Goal: Find specific page/section: Find specific page/section

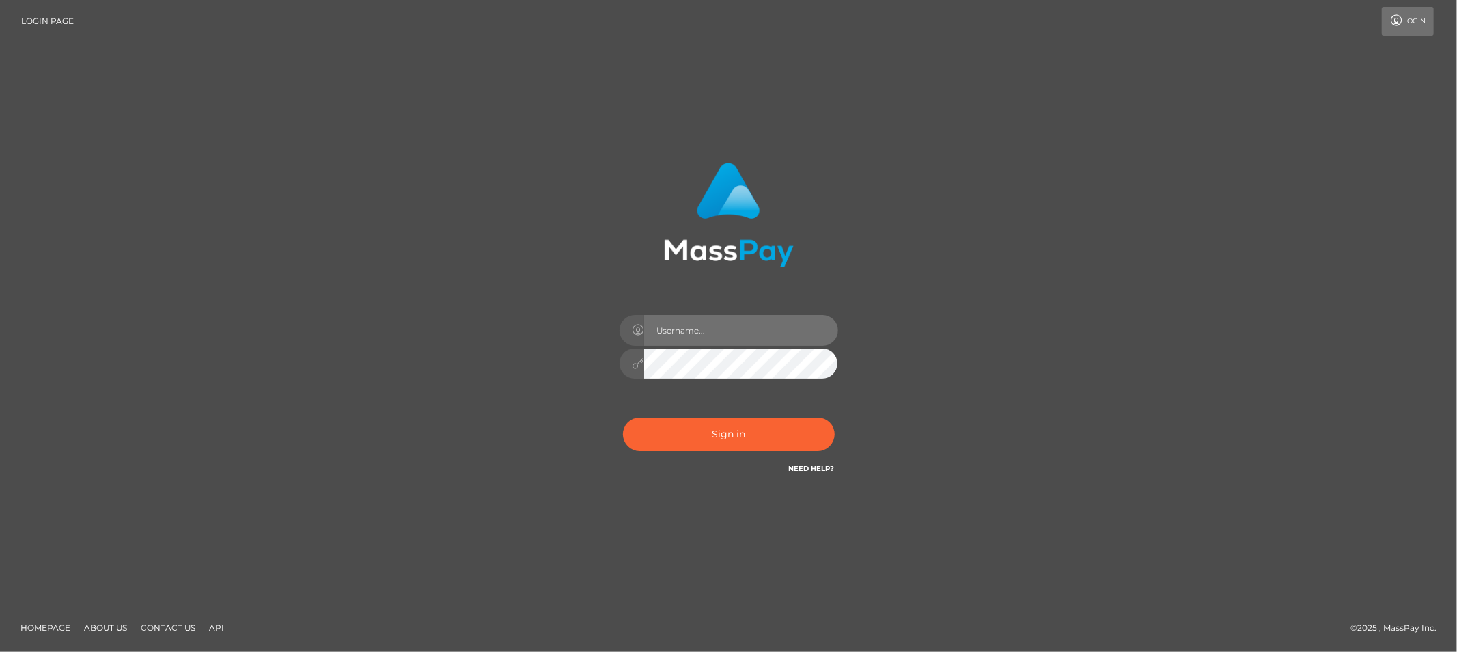
click at [699, 333] on input "text" at bounding box center [741, 330] width 194 height 31
click at [732, 335] on input "text" at bounding box center [741, 330] width 194 height 31
type input "Allyssa"
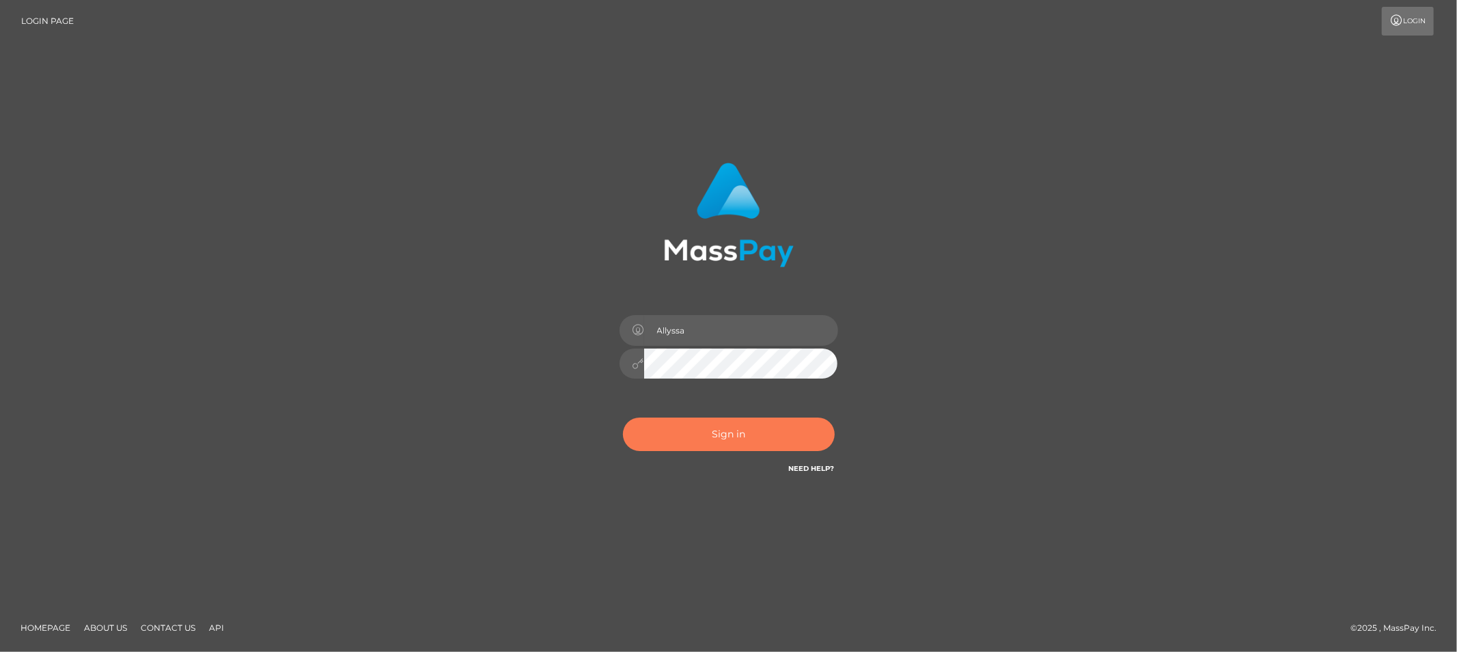
click at [677, 444] on button "Sign in" at bounding box center [729, 433] width 212 height 33
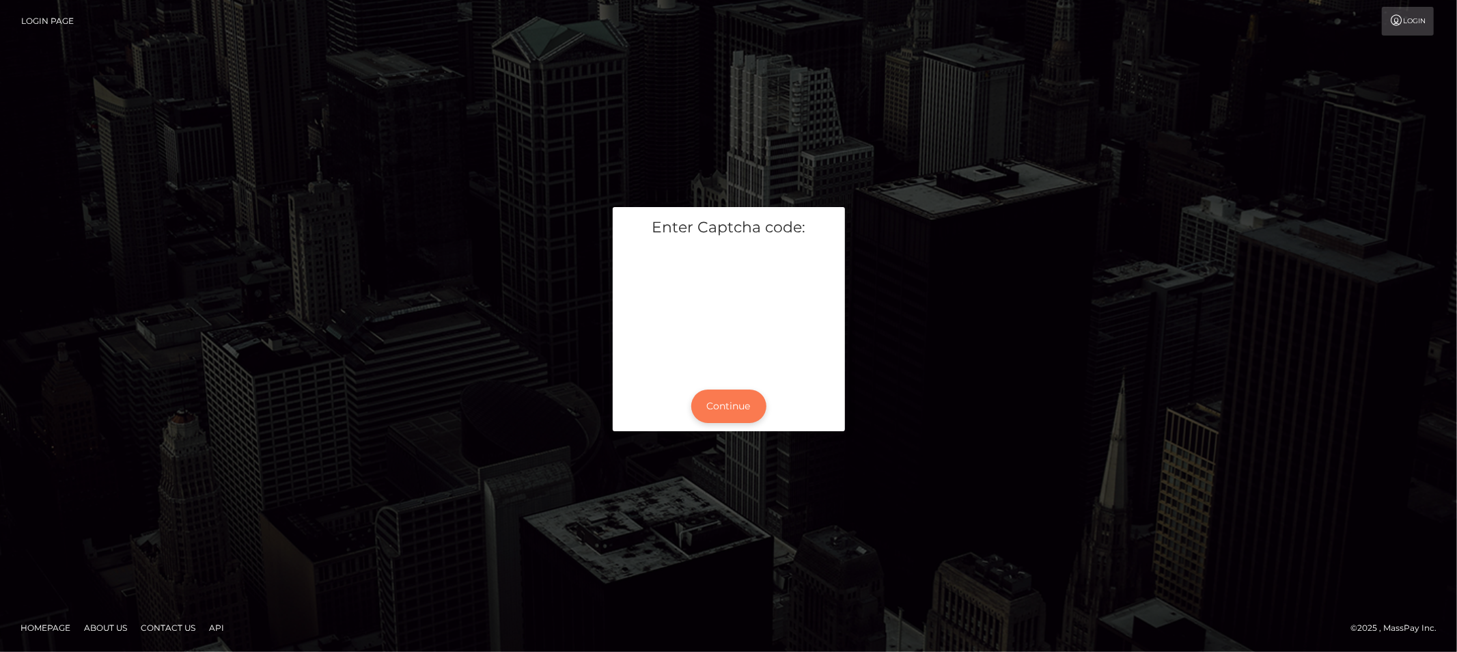
click at [721, 404] on button "Continue" at bounding box center [728, 405] width 75 height 33
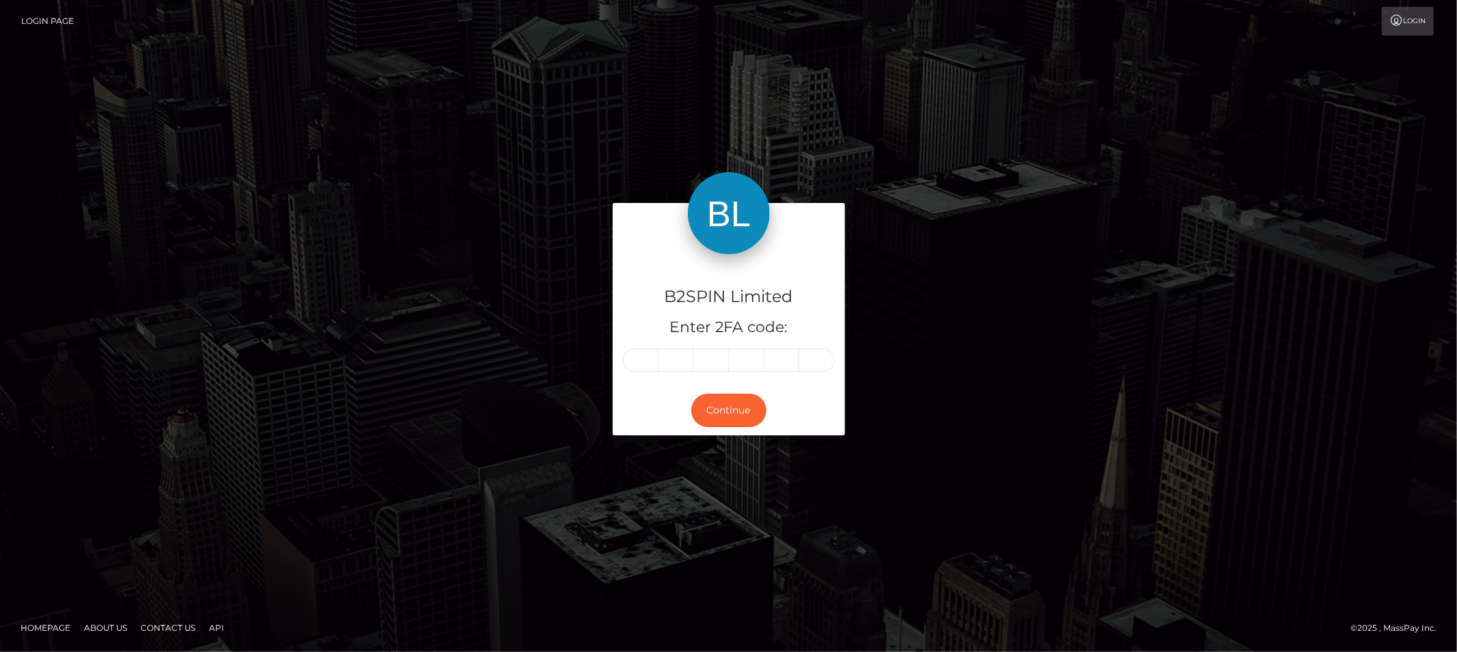
click at [637, 353] on input "text" at bounding box center [641, 359] width 36 height 23
type input "9"
type input "7"
type input "5"
type input "7"
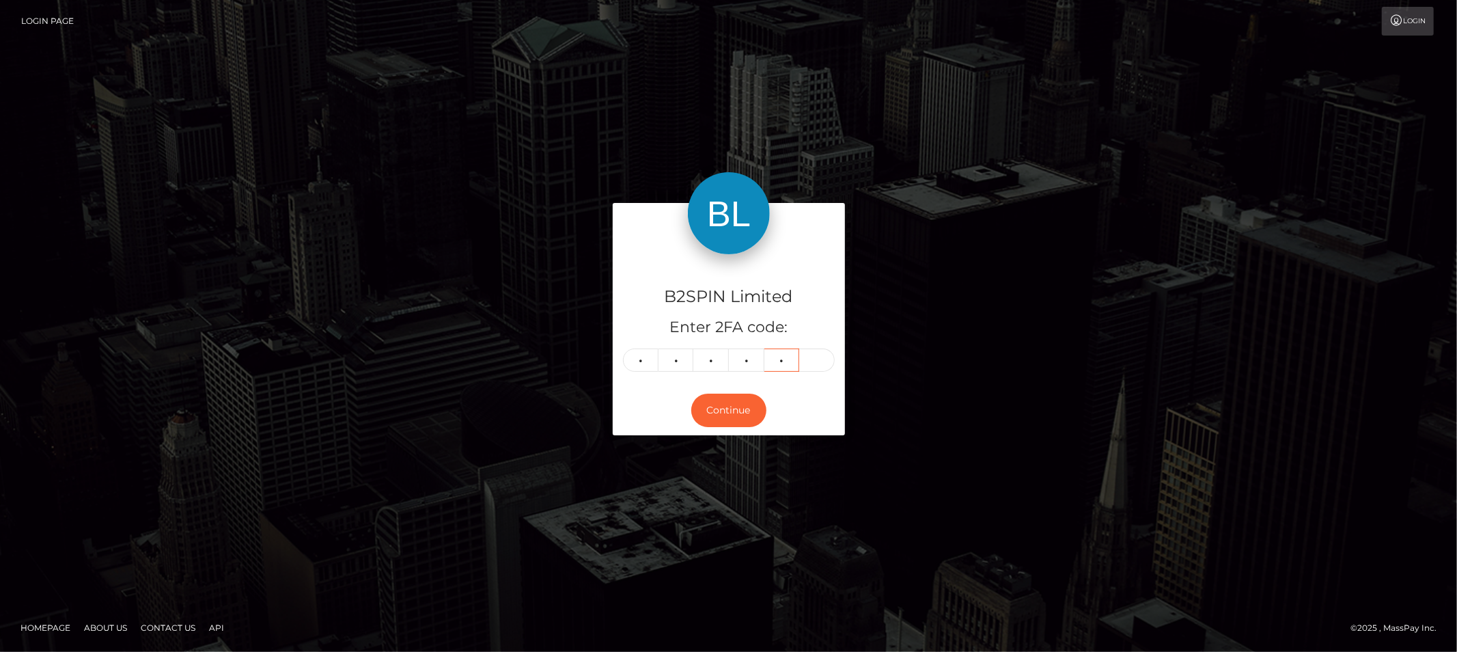
type input "8"
type input "5"
click at [550, 258] on div "B2SPIN Limited Enter 2FA code: 9 7 5 7 8 5 975785 Continue" at bounding box center [729, 325] width 779 height 245
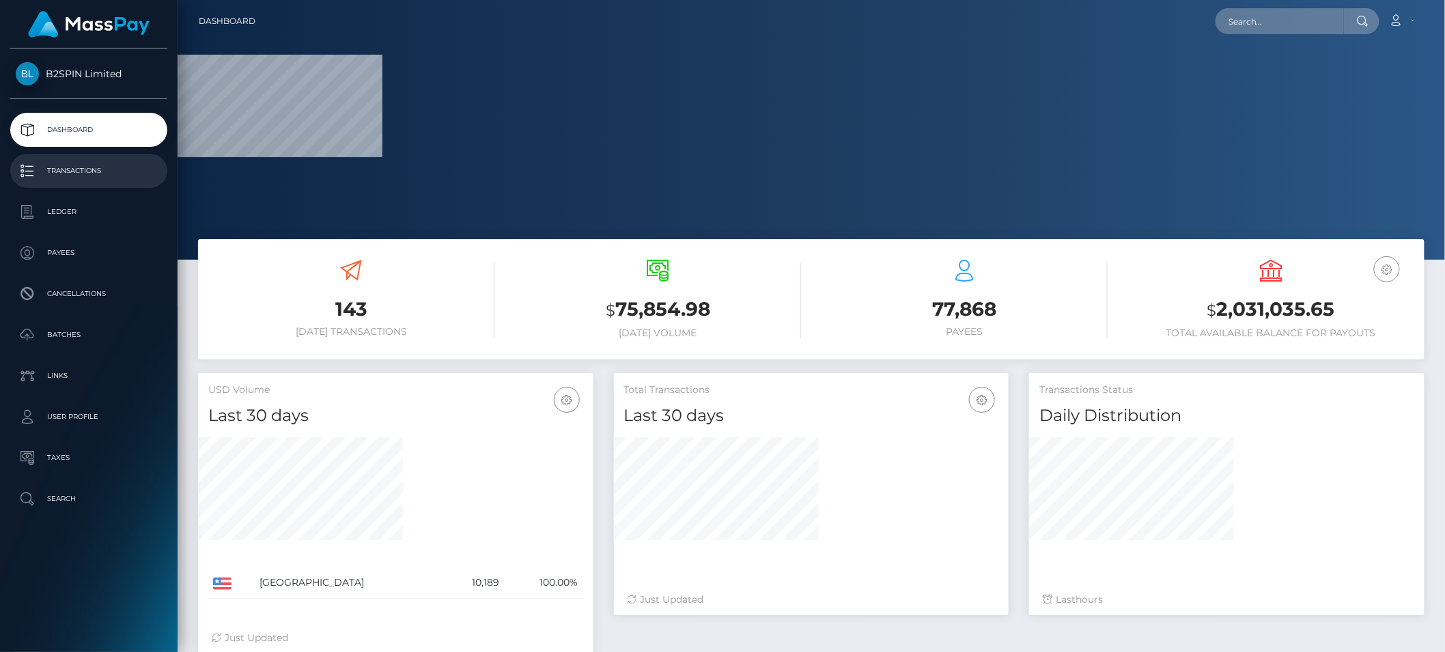
click at [75, 169] on p "Transactions" at bounding box center [89, 171] width 146 height 20
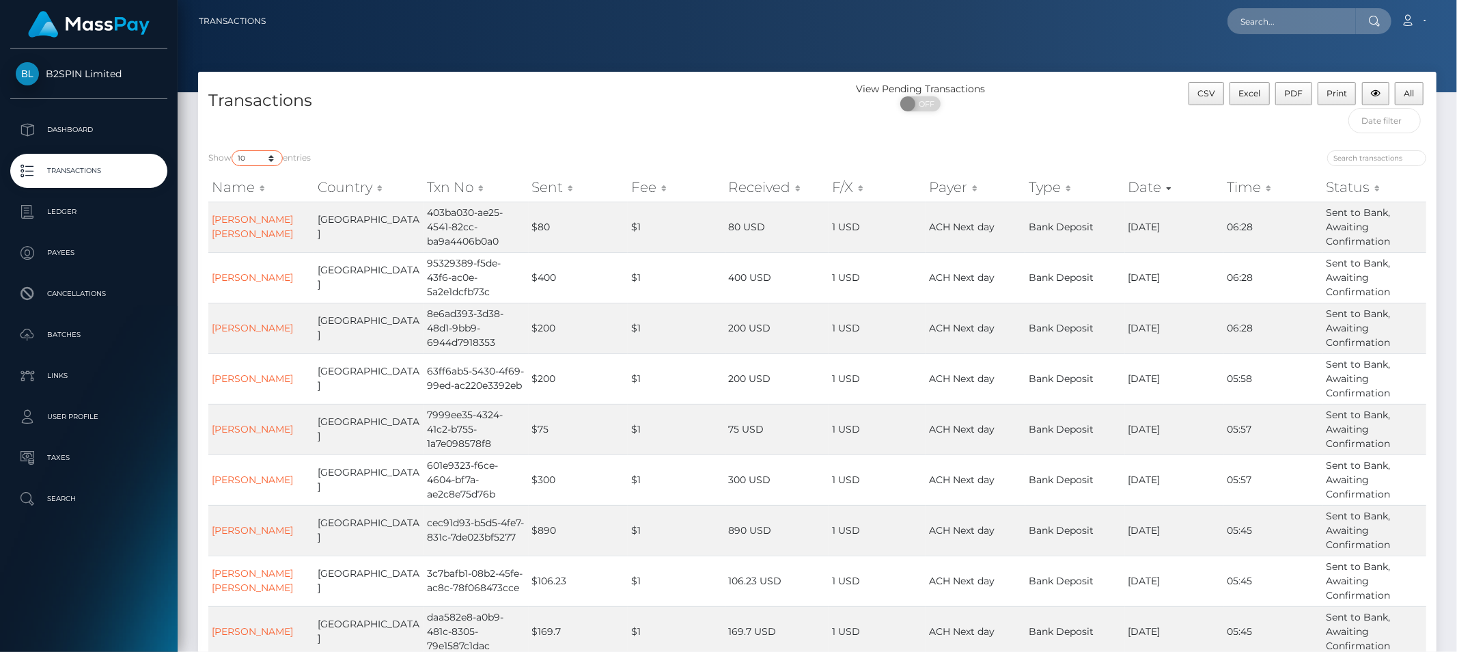
click at [247, 161] on select "10 25 50 100 250 500 1,000 3,500" at bounding box center [257, 158] width 51 height 16
select select "3500"
click at [233, 150] on select "10 25 50 100 250 500 1,000 3,500" at bounding box center [257, 158] width 51 height 16
click at [919, 108] on span "OFF" at bounding box center [925, 103] width 34 height 15
checkbox input "true"
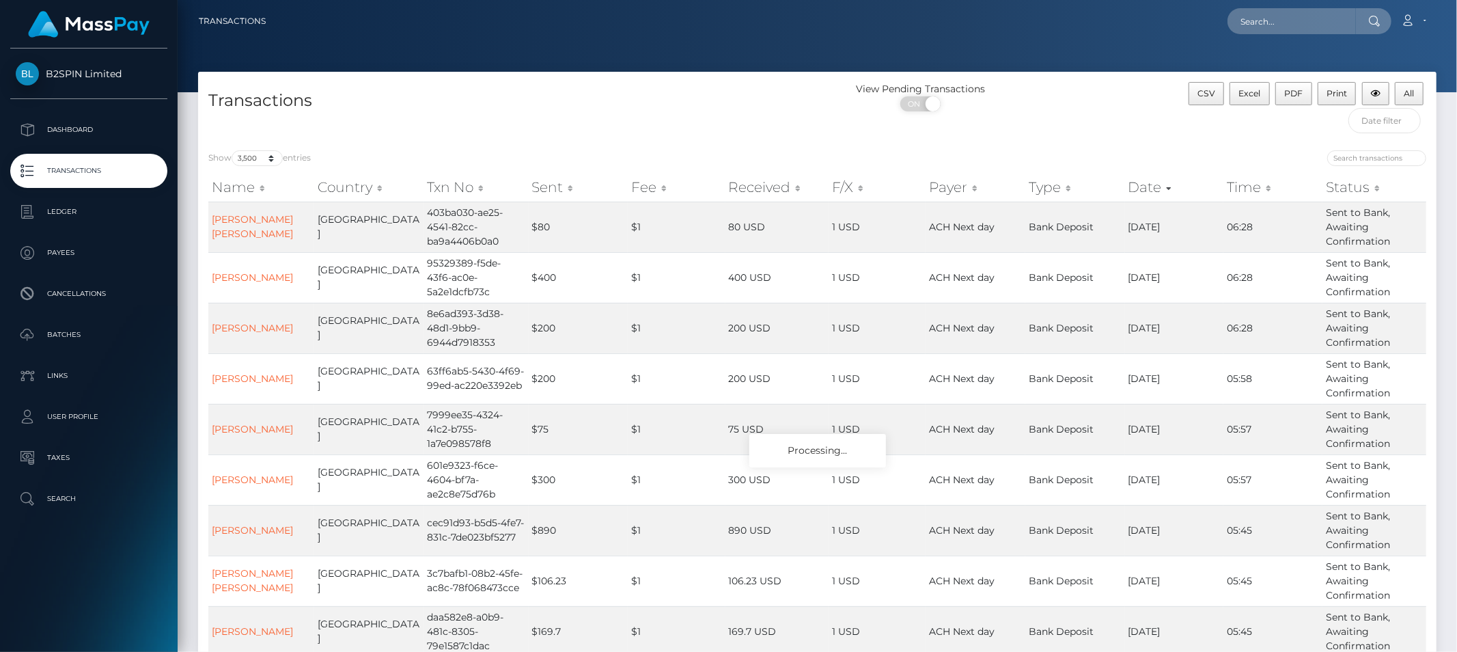
click at [673, 78] on div "Transactions View Pending Transactions ON OFF CSV Excel PDF Print All" at bounding box center [817, 106] width 1239 height 68
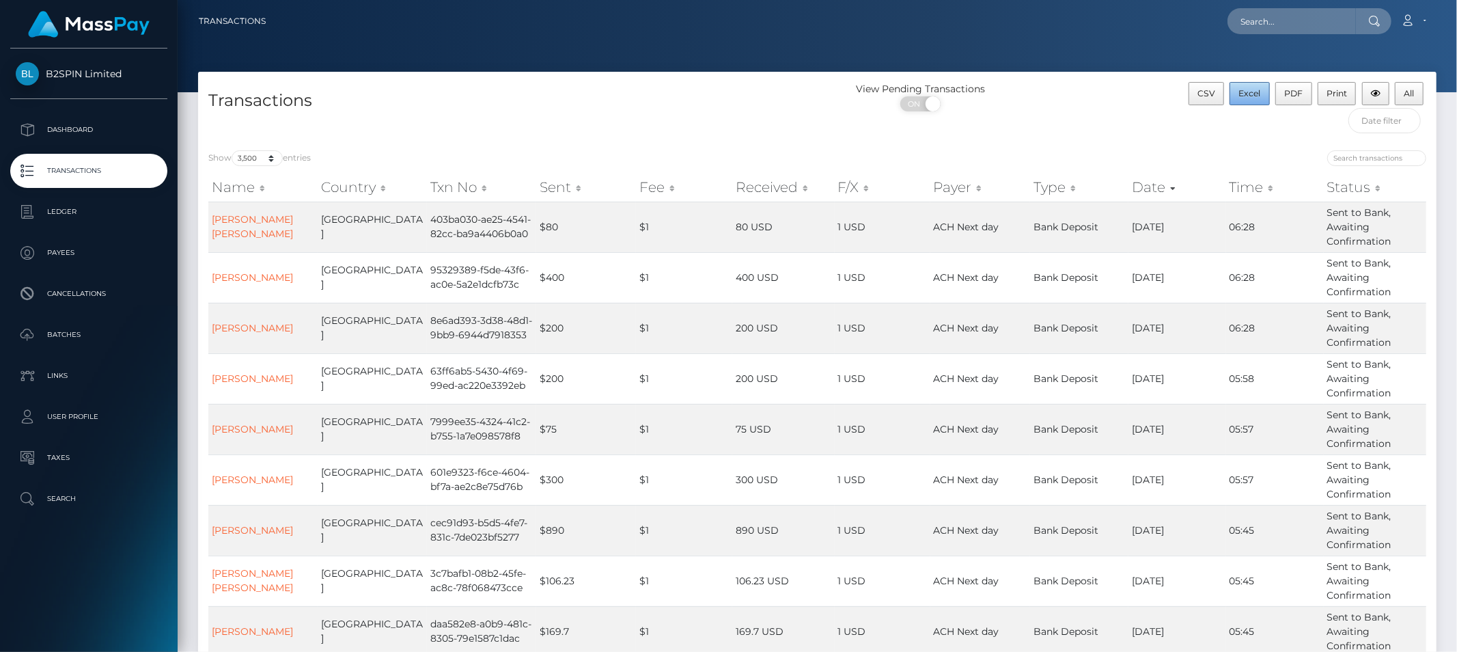
click at [1254, 89] on span "Excel" at bounding box center [1250, 93] width 22 height 10
click at [1085, 98] on div "View Pending Transactions ON OFF" at bounding box center [972, 100] width 309 height 36
click at [1279, 28] on input "text" at bounding box center [1292, 21] width 128 height 26
paste input "18e1c410-7b0b-4c41-8451-212445f52640"
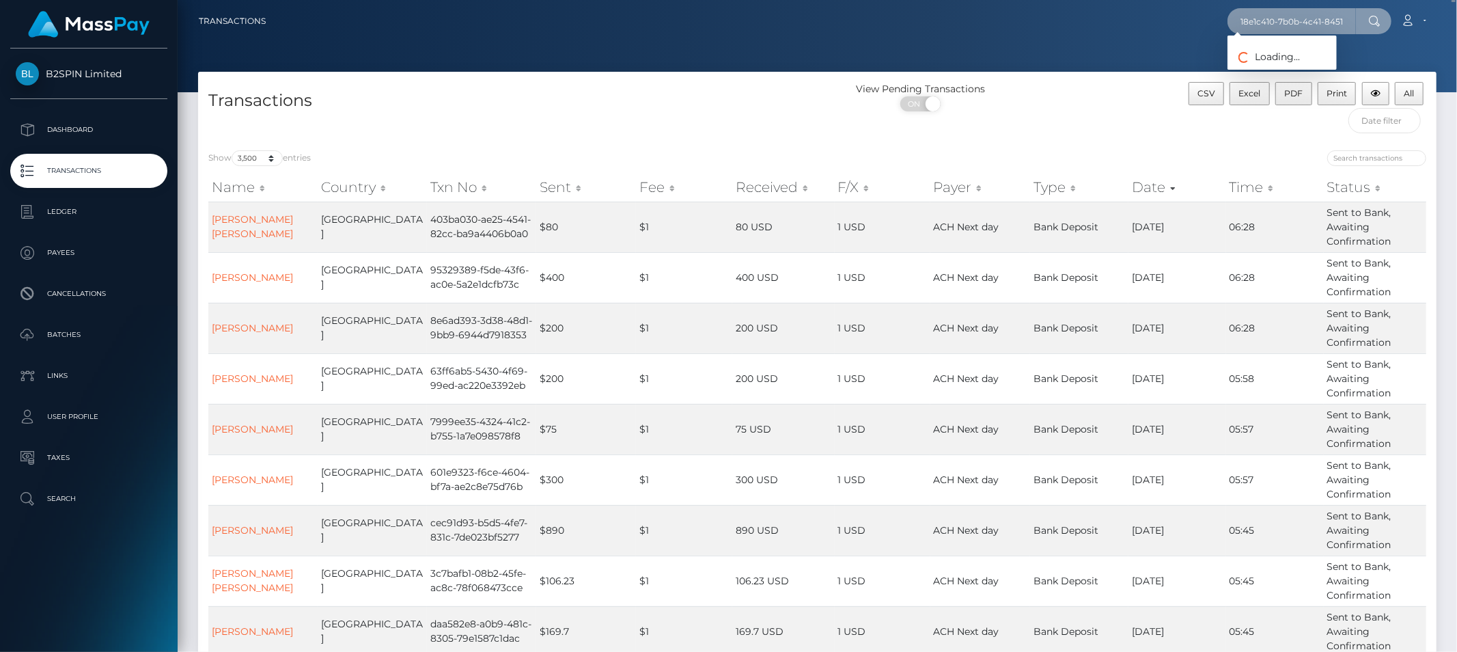
scroll to position [0, 55]
type input "18e1c410-7b0b-4c41-8451-212445f52640"
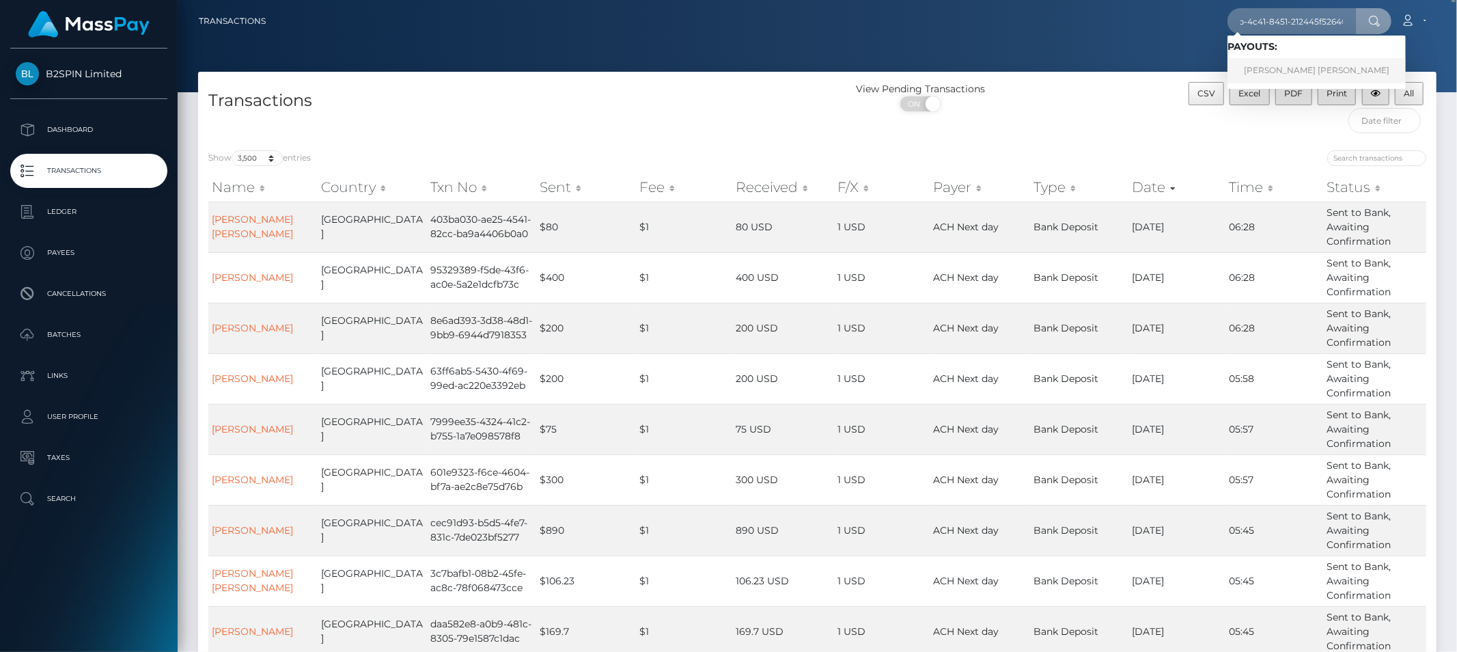
drag, startPoint x: 1279, startPoint y: 69, endPoint x: 1267, endPoint y: 72, distance: 12.1
click at [1278, 69] on link "WESLEY DAVID WISE" at bounding box center [1317, 70] width 178 height 25
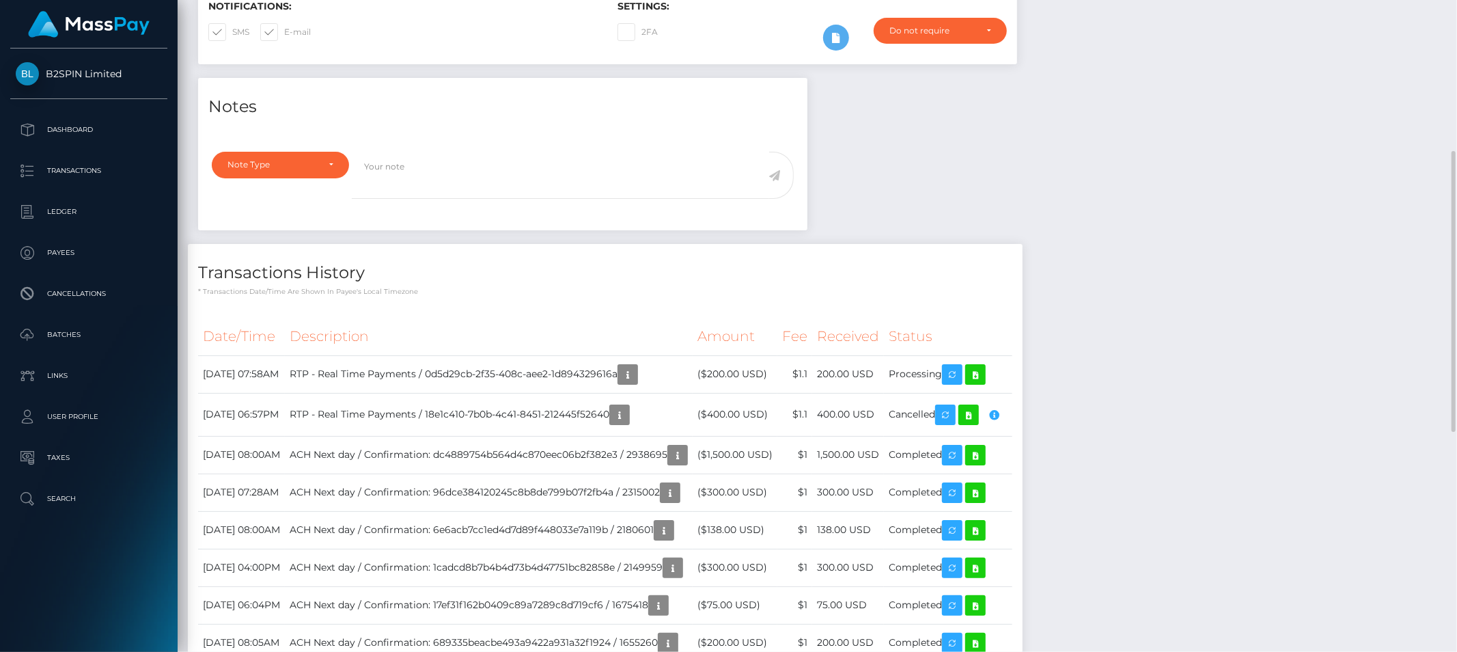
scroll to position [164, 399]
click at [1180, 253] on div "Notes Note Type Compliance Clear Compliance General Note Type" at bounding box center [817, 576] width 1259 height 997
click at [628, 424] on icon "button" at bounding box center [619, 414] width 16 height 17
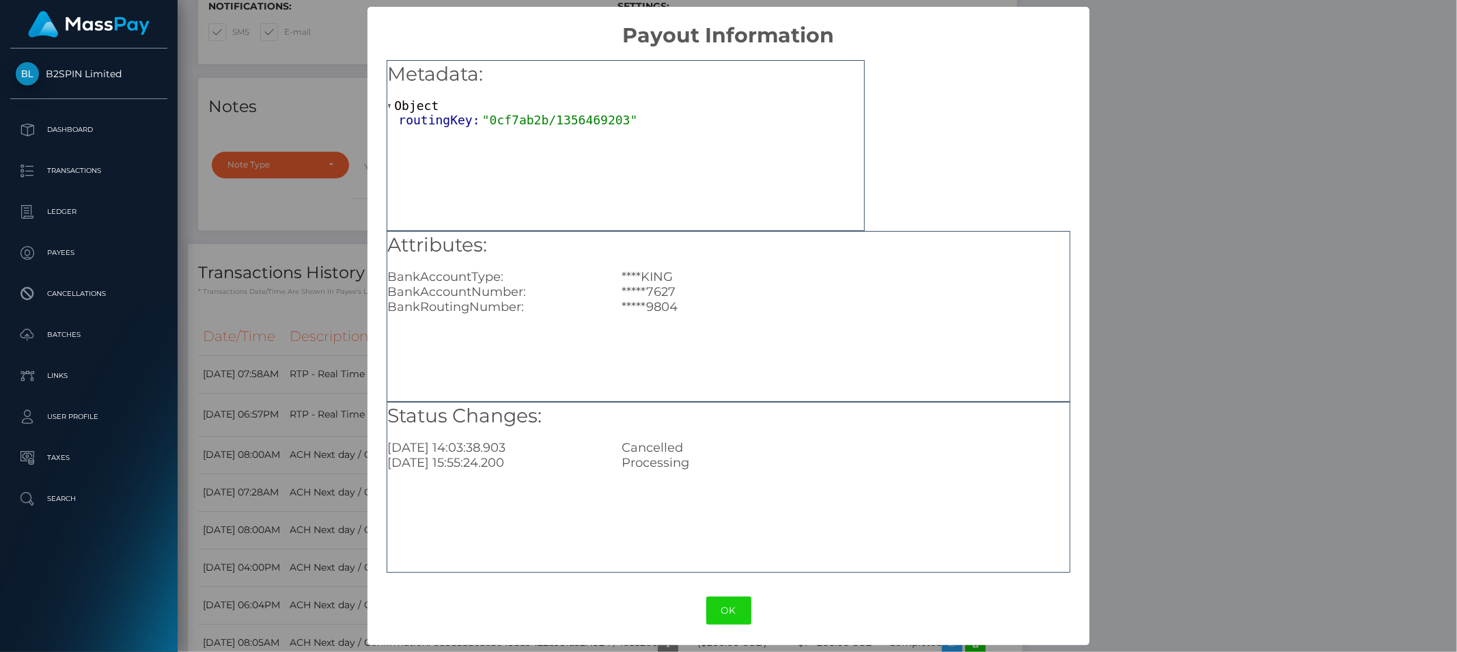
click at [1273, 368] on div "× Payout Information Metadata: Object routingKey: "0cf7ab2b/1356469203" Attribu…" at bounding box center [728, 326] width 1457 height 652
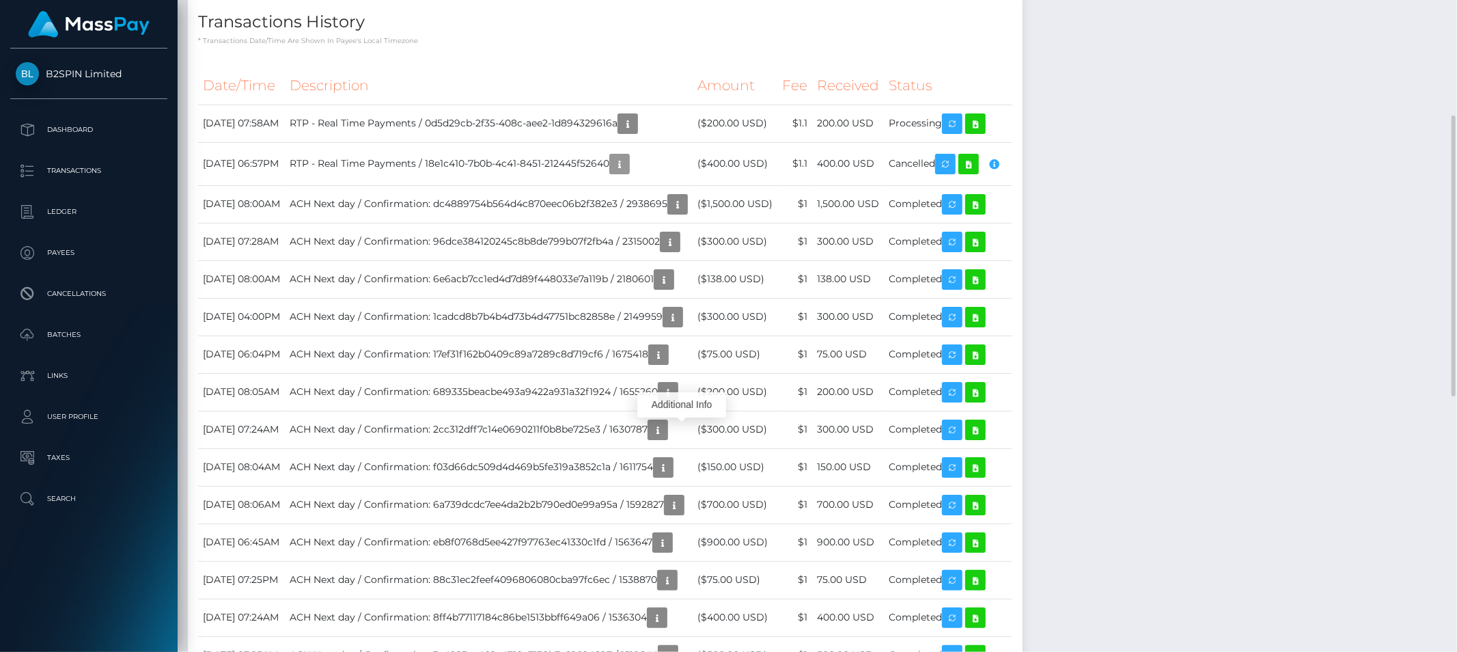
scroll to position [501, 0]
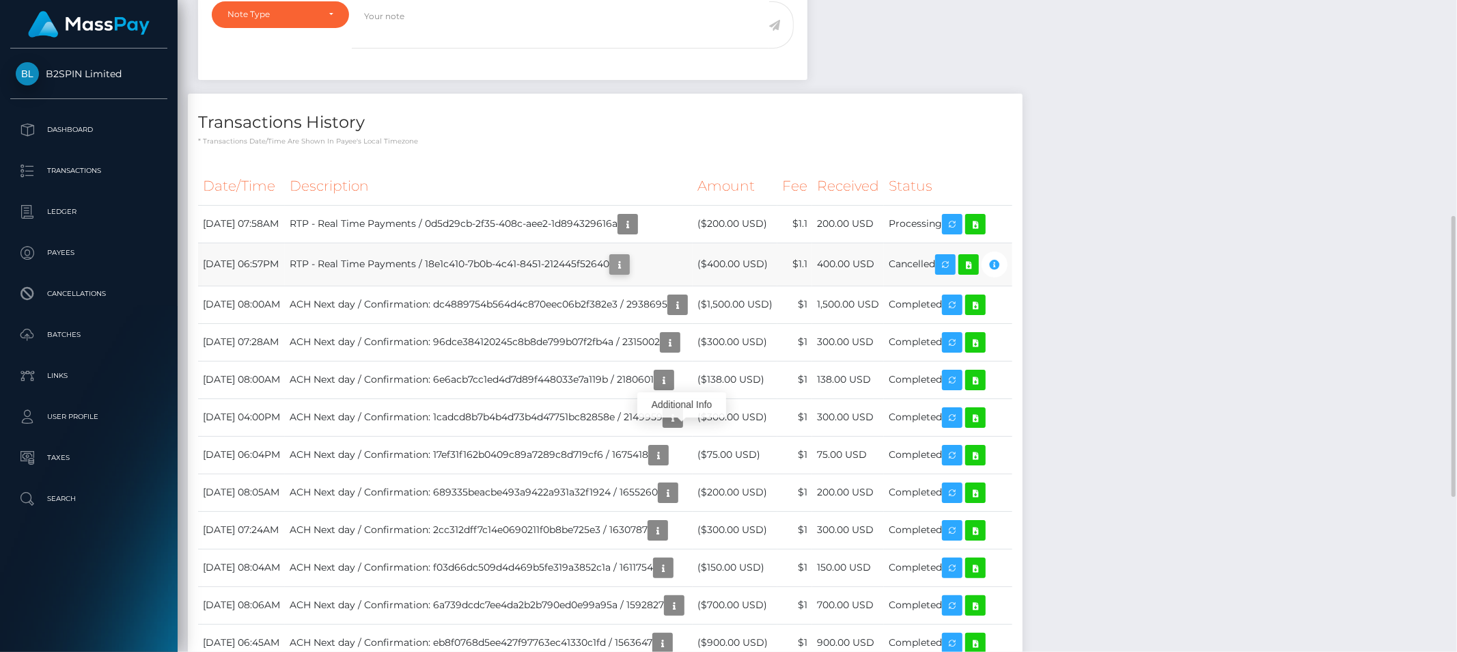
click at [630, 275] on button "button" at bounding box center [619, 264] width 20 height 20
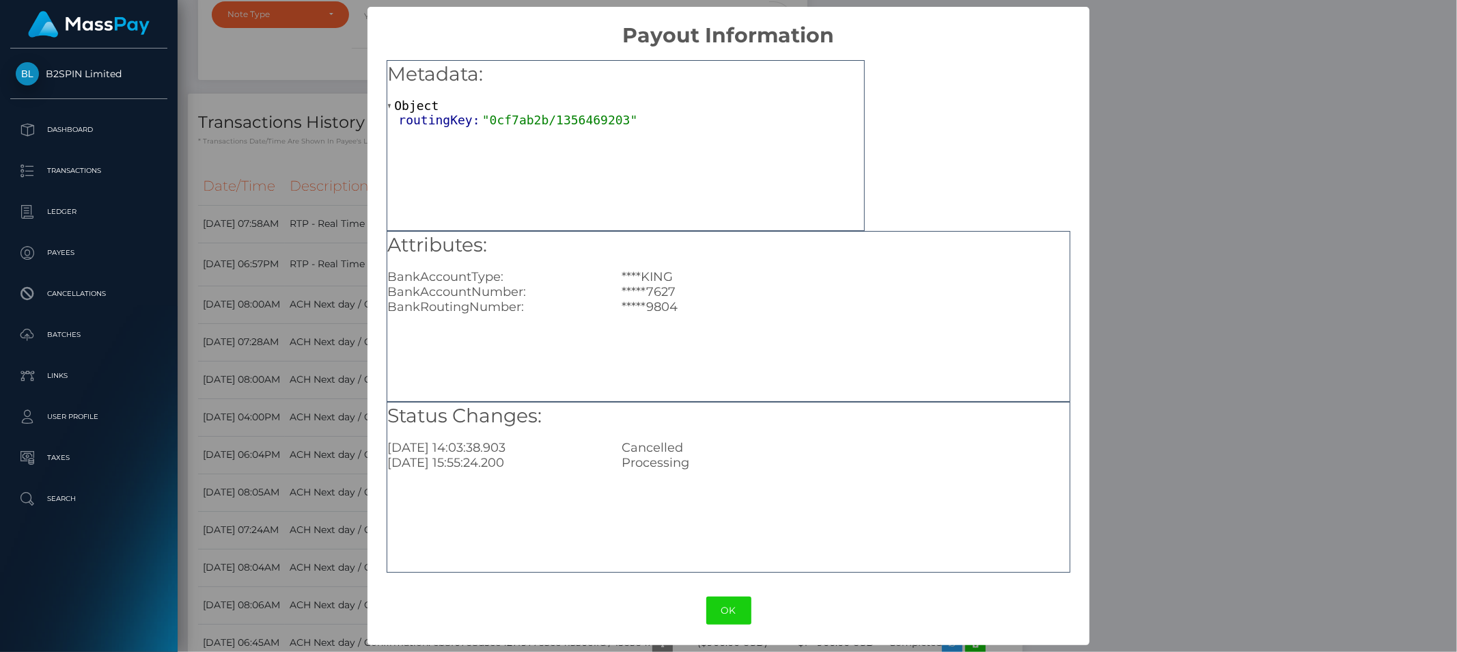
click at [1225, 311] on div "× Payout Information Metadata: Object routingKey: "0cf7ab2b/1356469203" Attribu…" at bounding box center [728, 326] width 1457 height 652
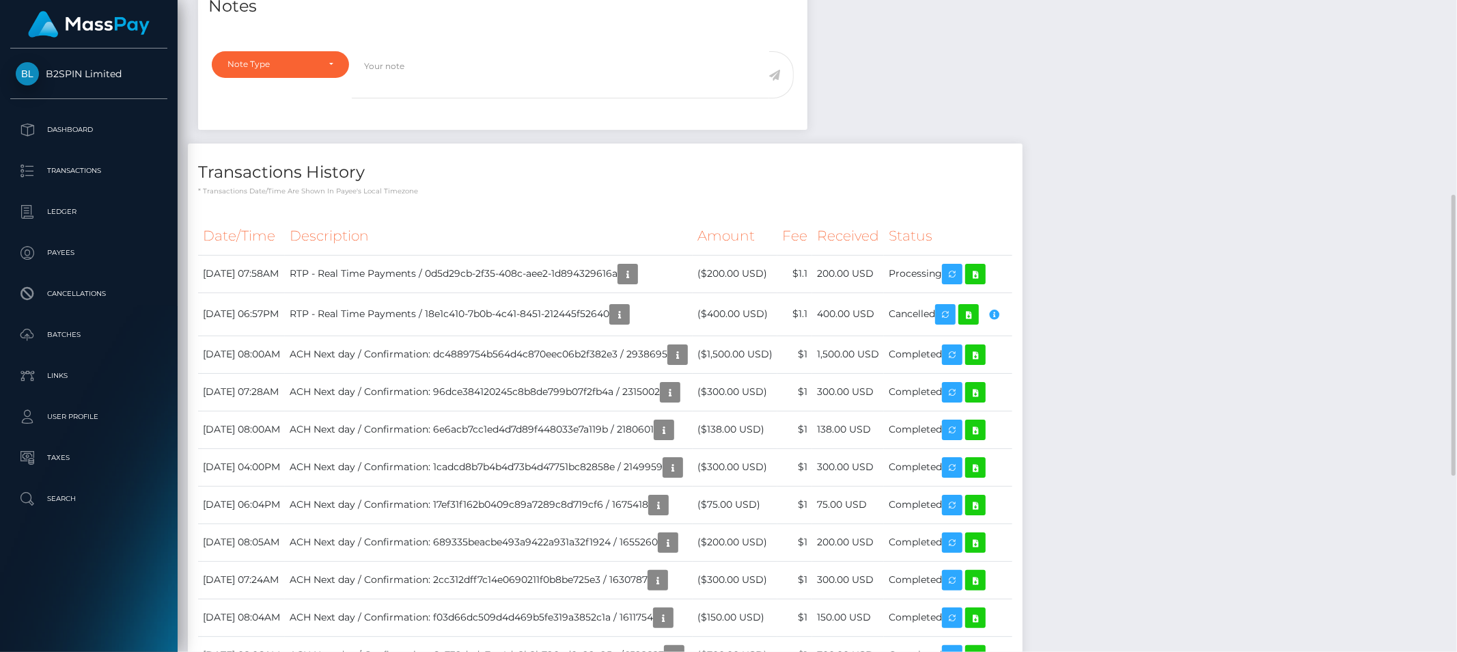
scroll to position [426, 0]
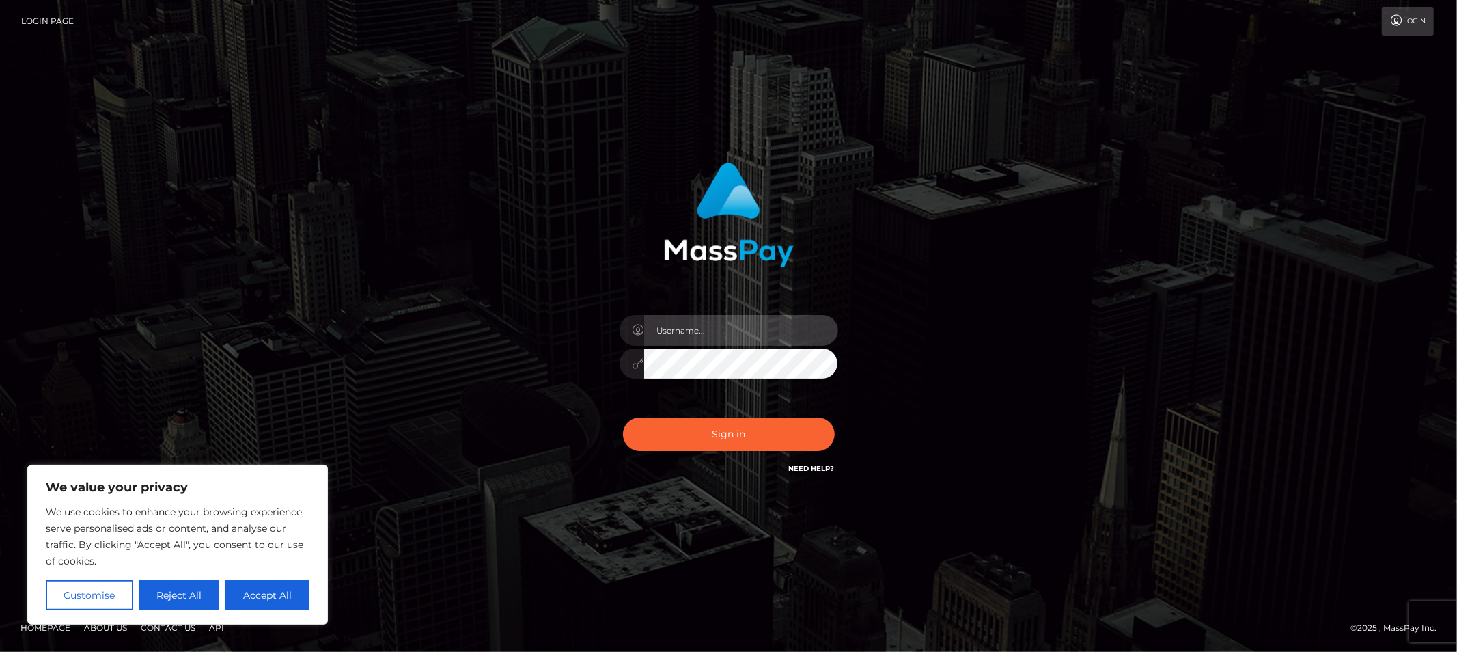
drag, startPoint x: 753, startPoint y: 318, endPoint x: 757, endPoint y: 333, distance: 15.4
click at [753, 318] on input "text" at bounding box center [741, 330] width 194 height 31
type input "Allyssa"
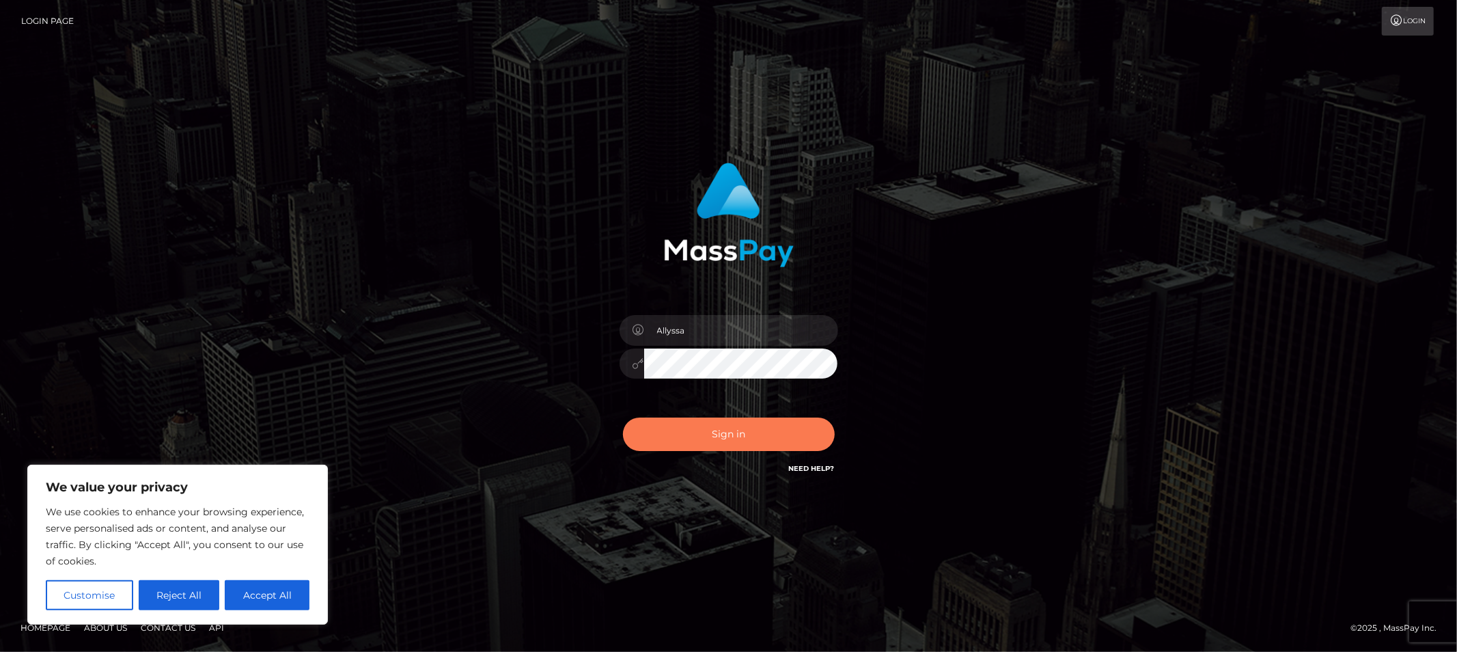
click at [697, 441] on button "Sign in" at bounding box center [729, 433] width 212 height 33
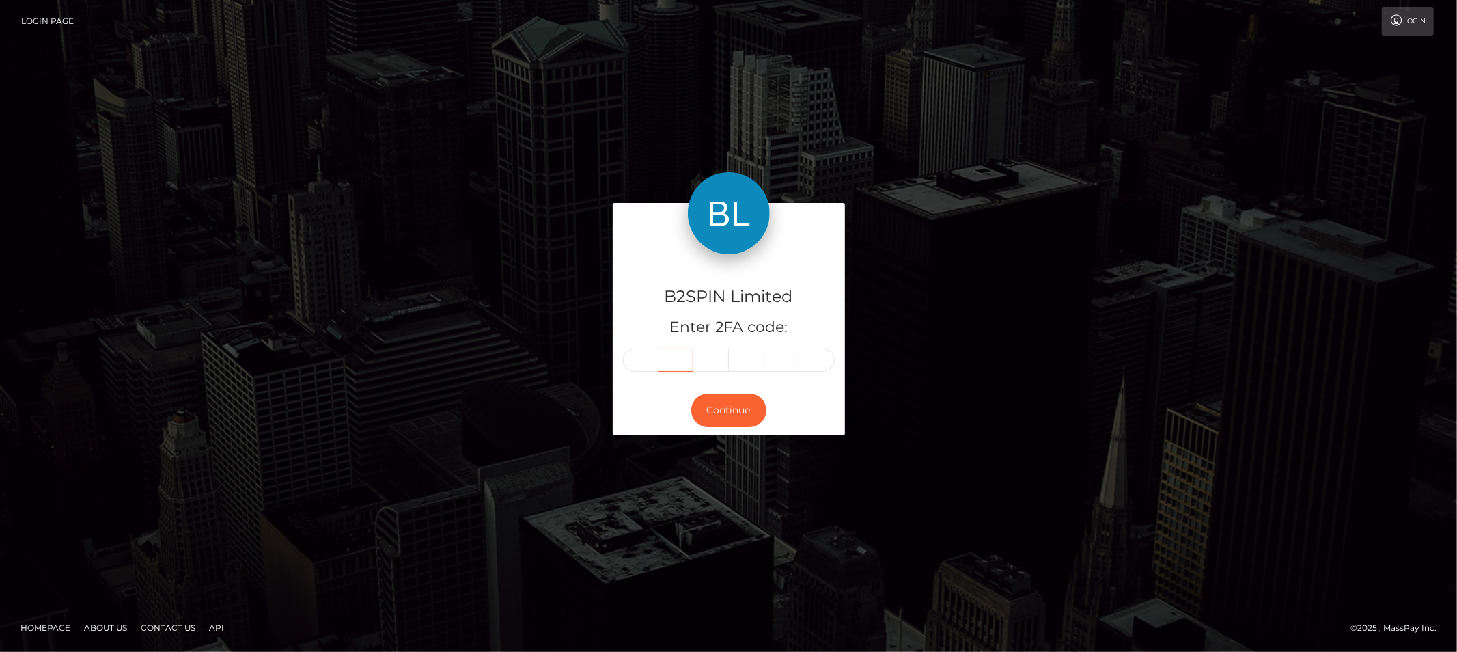
click at [659, 358] on input "text" at bounding box center [677, 359] width 36 height 23
click at [639, 376] on div "B2SPIN Limited Enter 2FA code:" at bounding box center [729, 319] width 232 height 131
click at [638, 358] on input "text" at bounding box center [641, 359] width 36 height 23
type input "2"
type input "4"
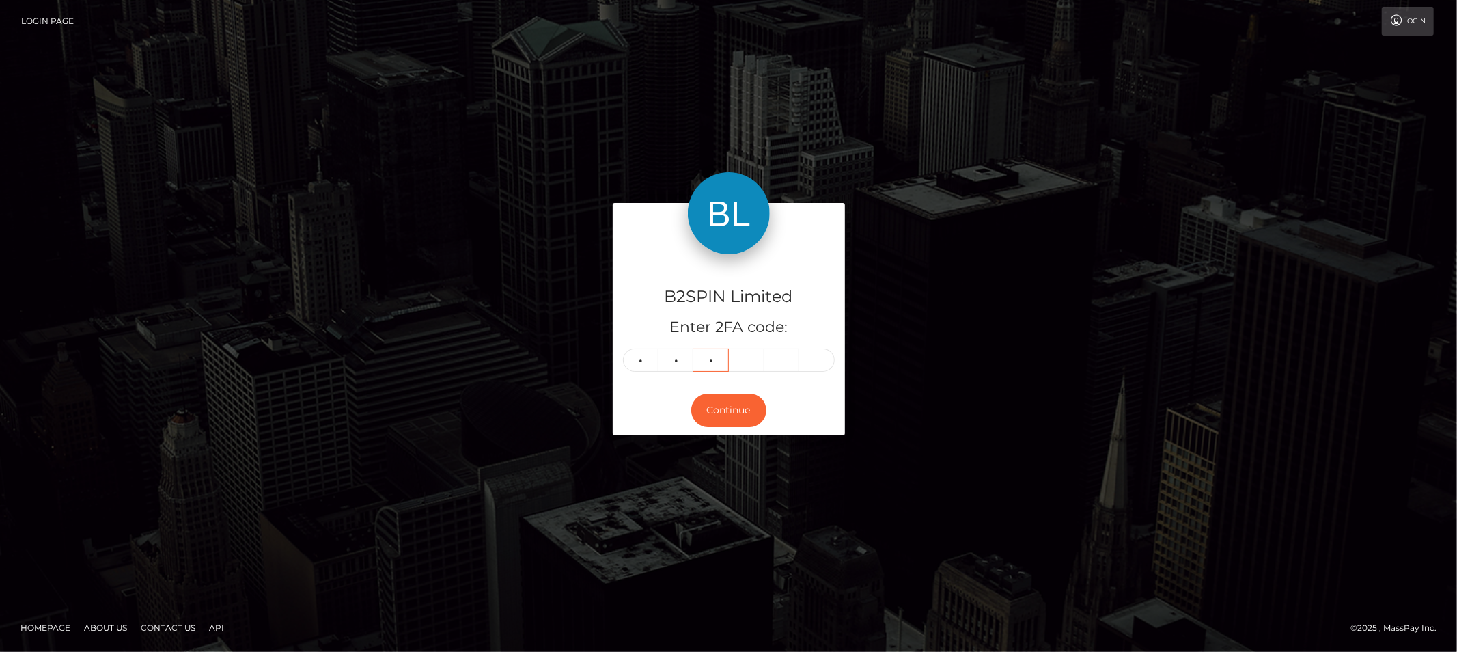
type input "9"
type input "8"
type input "3"
type input "9"
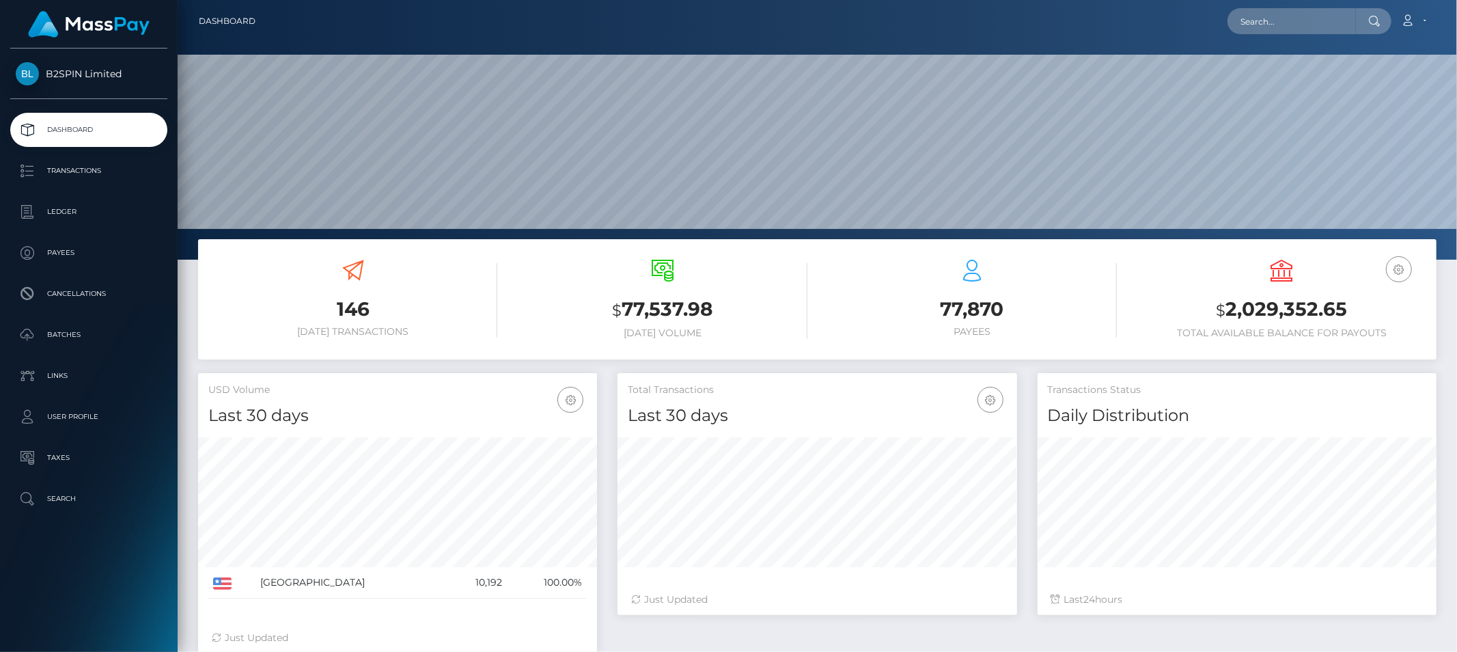
scroll to position [242, 399]
click at [1271, 12] on input "text" at bounding box center [1292, 21] width 128 height 26
paste input "34b97348-30e7-4175-8c4d-eea965c3d986"
type input "34b97348-30e7-4175-8c4d-eea965c3d986"
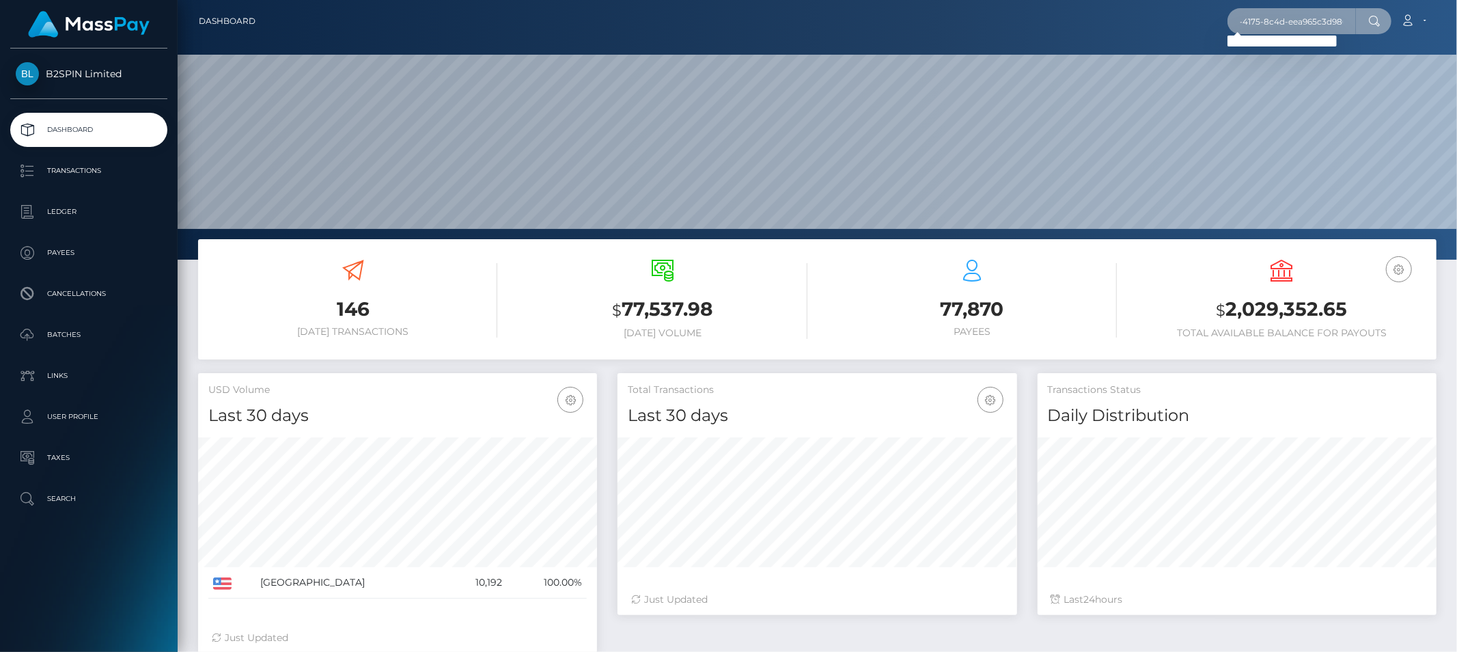
click at [1337, 16] on input "34b97348-30e7-4175-8c4d-eea965c3d986" at bounding box center [1292, 21] width 128 height 26
paste input "34b97348-30e7-4175-8c4d-eea965c3d986"
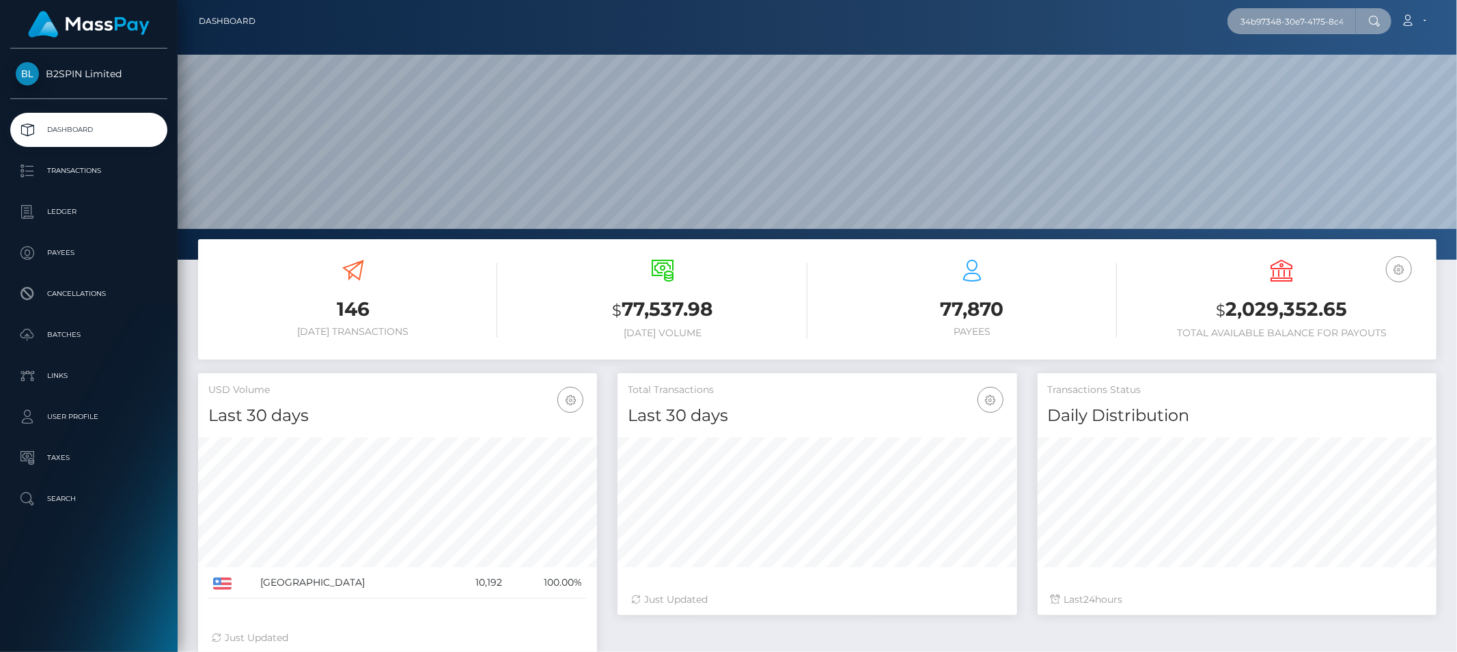
scroll to position [0, 65]
type input "34b97348-30e7-4175-8c4d-eea965c3d986"
click at [1290, 23] on input "34b97348-30e7-4175-8c4d-eea965c3d986" at bounding box center [1292, 21] width 128 height 26
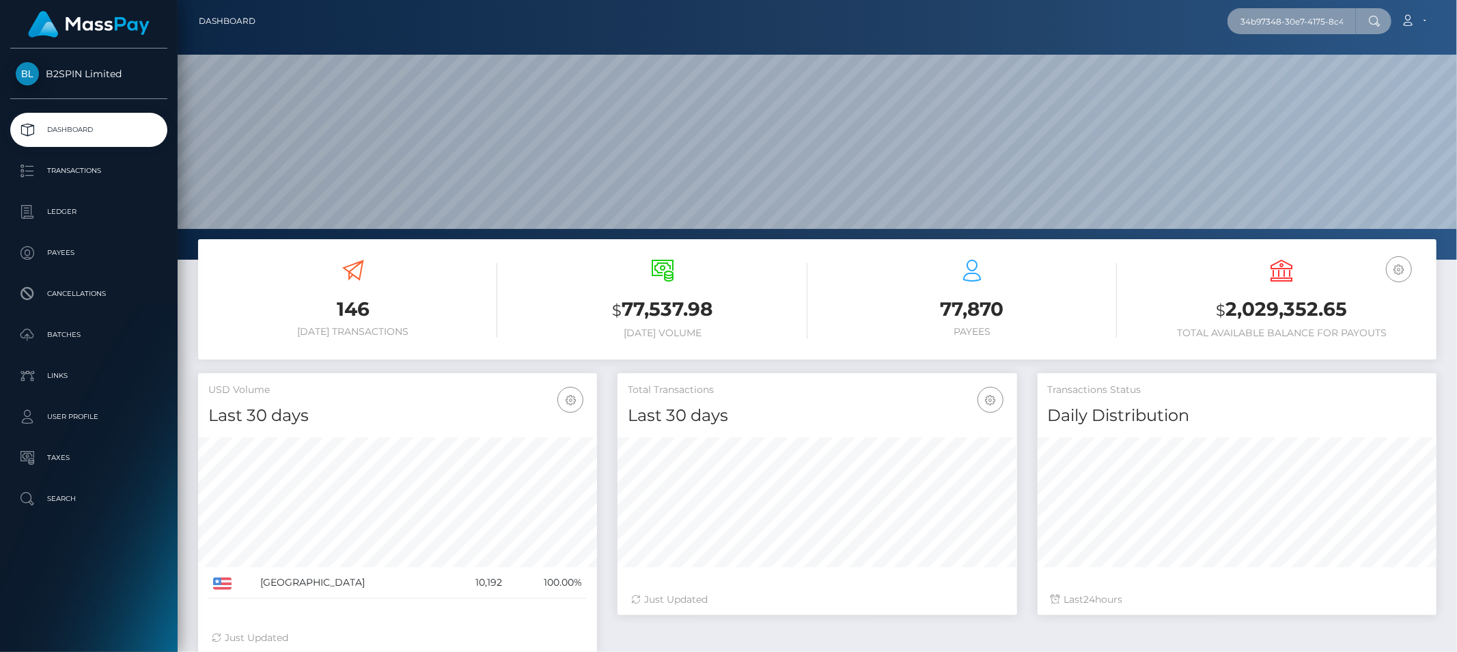
click at [1290, 23] on input "34b97348-30e7-4175-8c4d-eea965c3d986" at bounding box center [1292, 21] width 128 height 26
paste input "text"
click at [1290, 23] on input "34b97348-30e7-4175-8c4d-eea965c3d986" at bounding box center [1292, 21] width 128 height 26
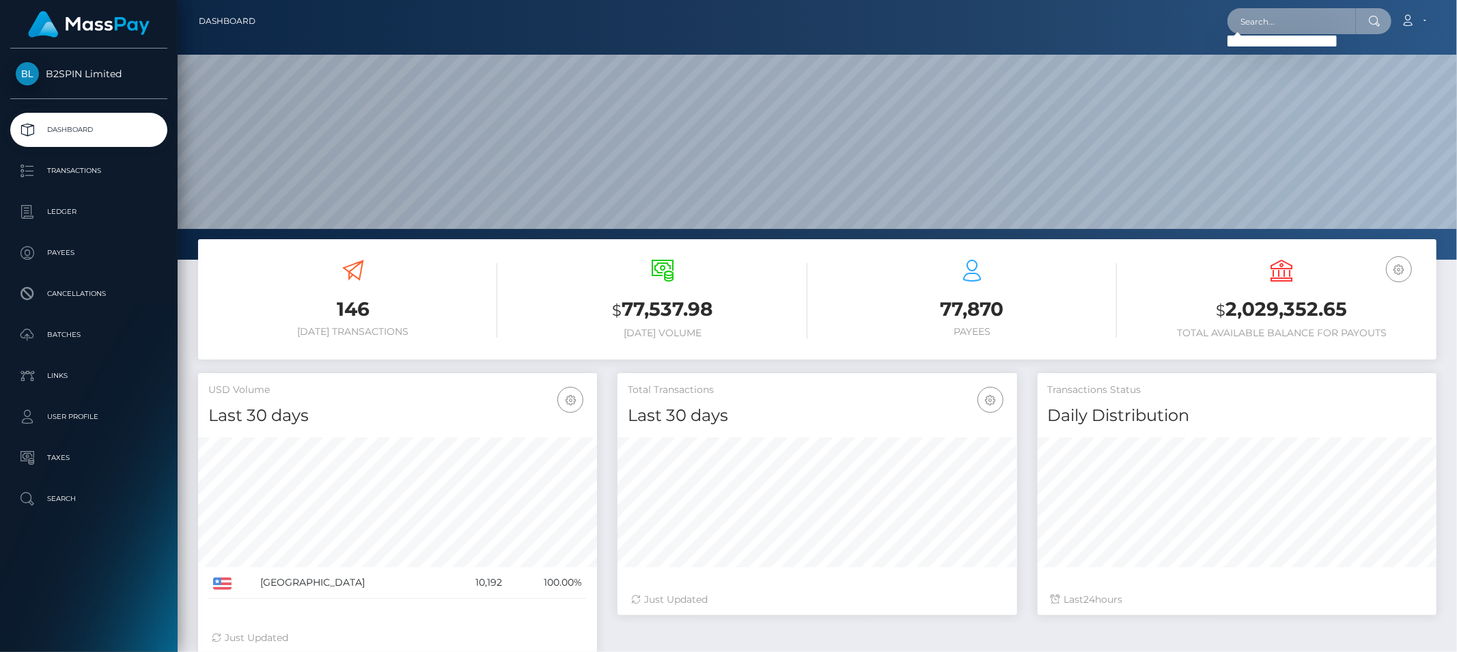
click at [1298, 29] on input "text" at bounding box center [1292, 21] width 128 height 26
paste input "3253367"
type input "3253367"
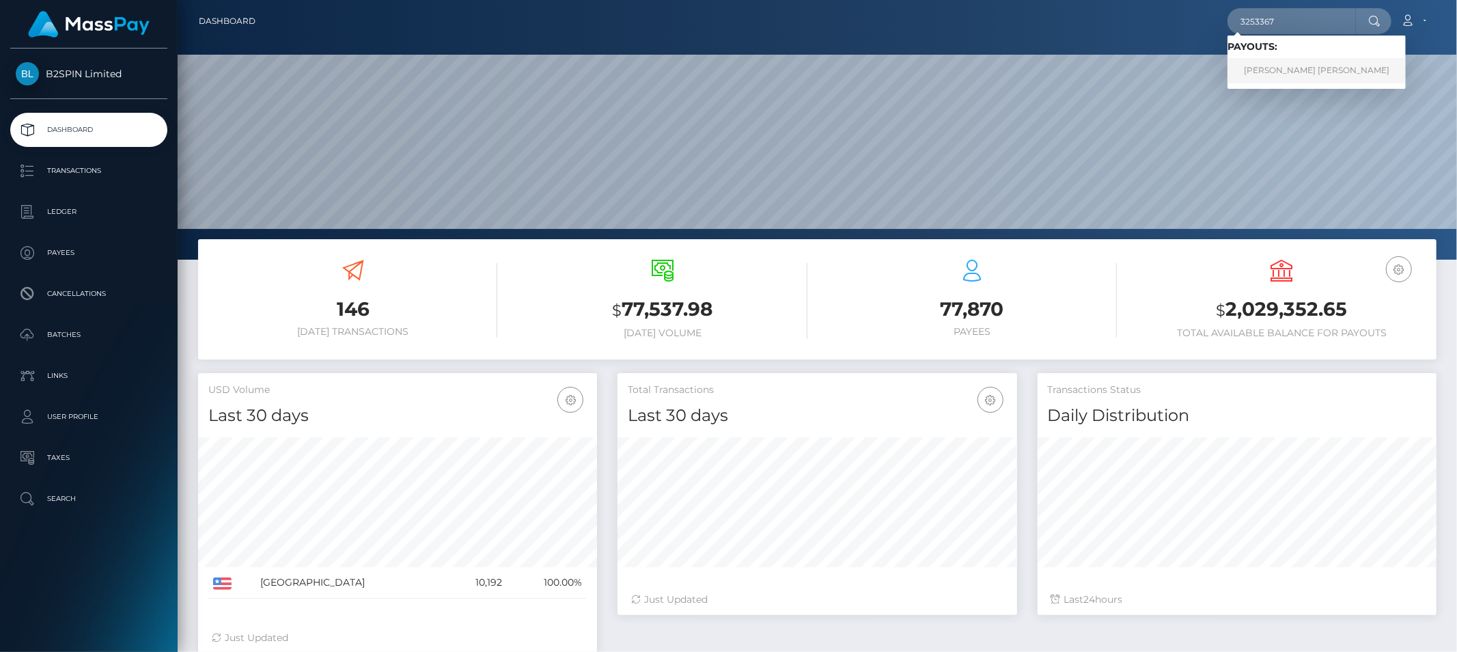
click at [1296, 63] on link "ANDREW REKSMY CHHEM" at bounding box center [1317, 70] width 178 height 25
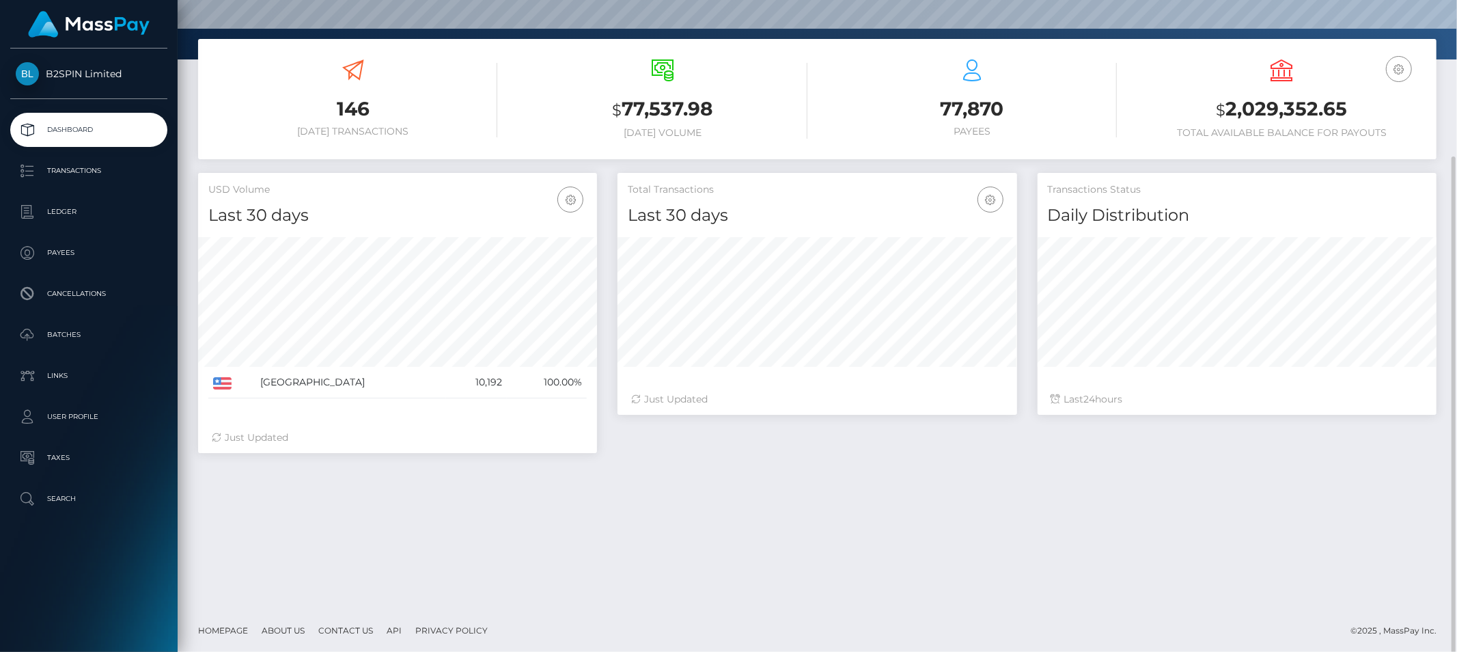
scroll to position [202, 0]
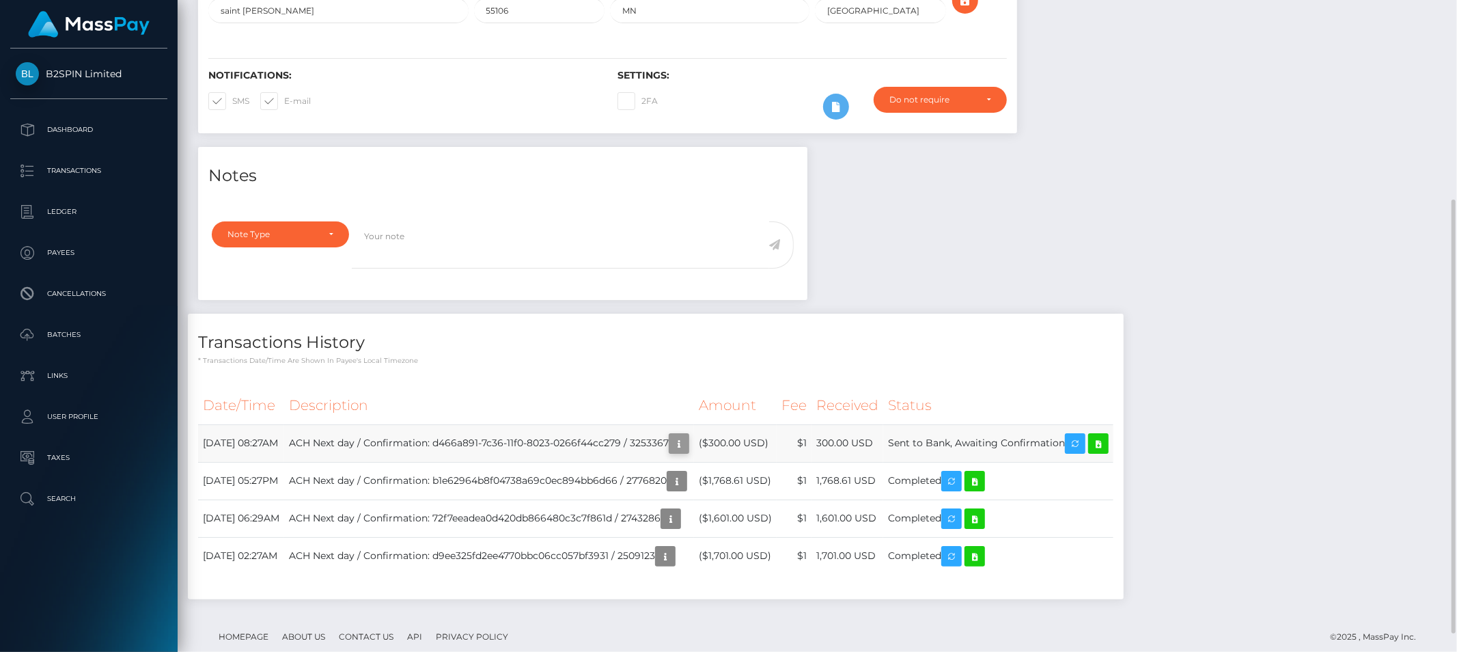
scroll to position [164, 399]
click at [1225, 262] on div "Notes Note Type Compliance Clear Compliance General Note Type" at bounding box center [817, 380] width 1259 height 466
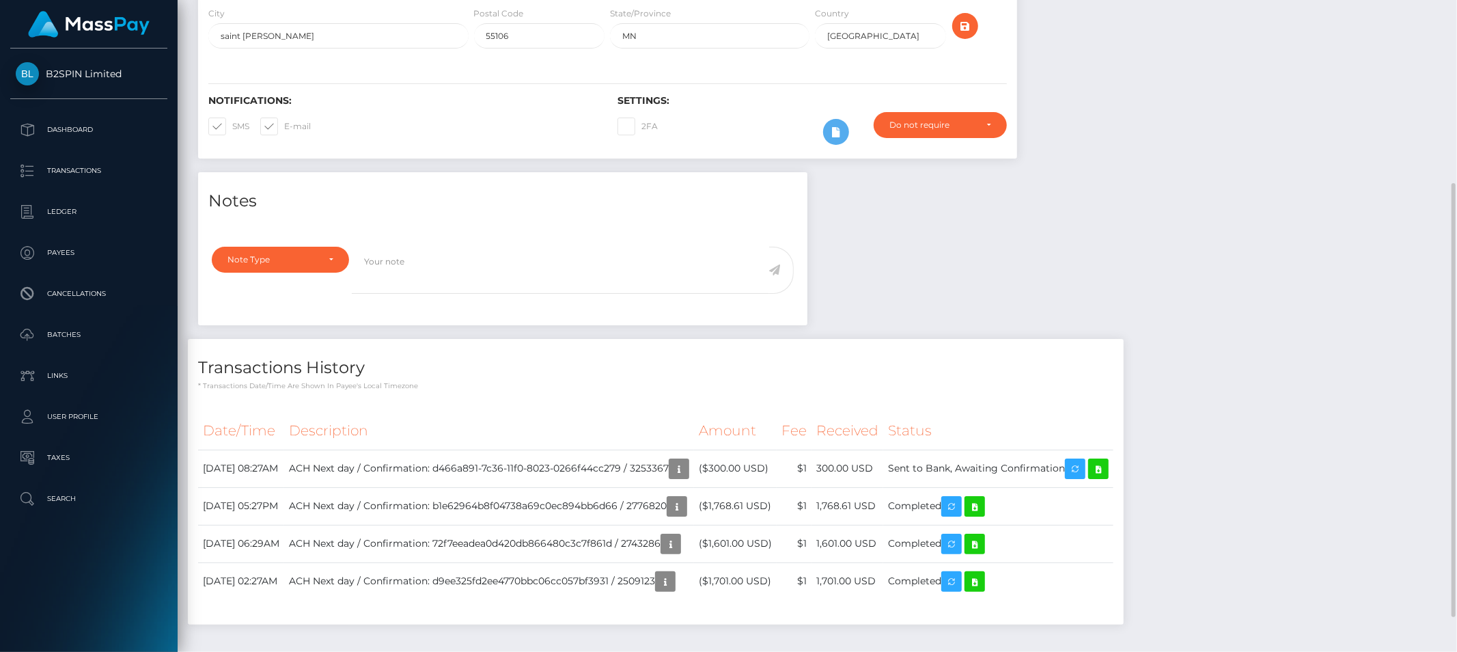
click at [1156, 202] on div "Notes Note Type Compliance Clear Compliance General Note Type" at bounding box center [817, 405] width 1259 height 466
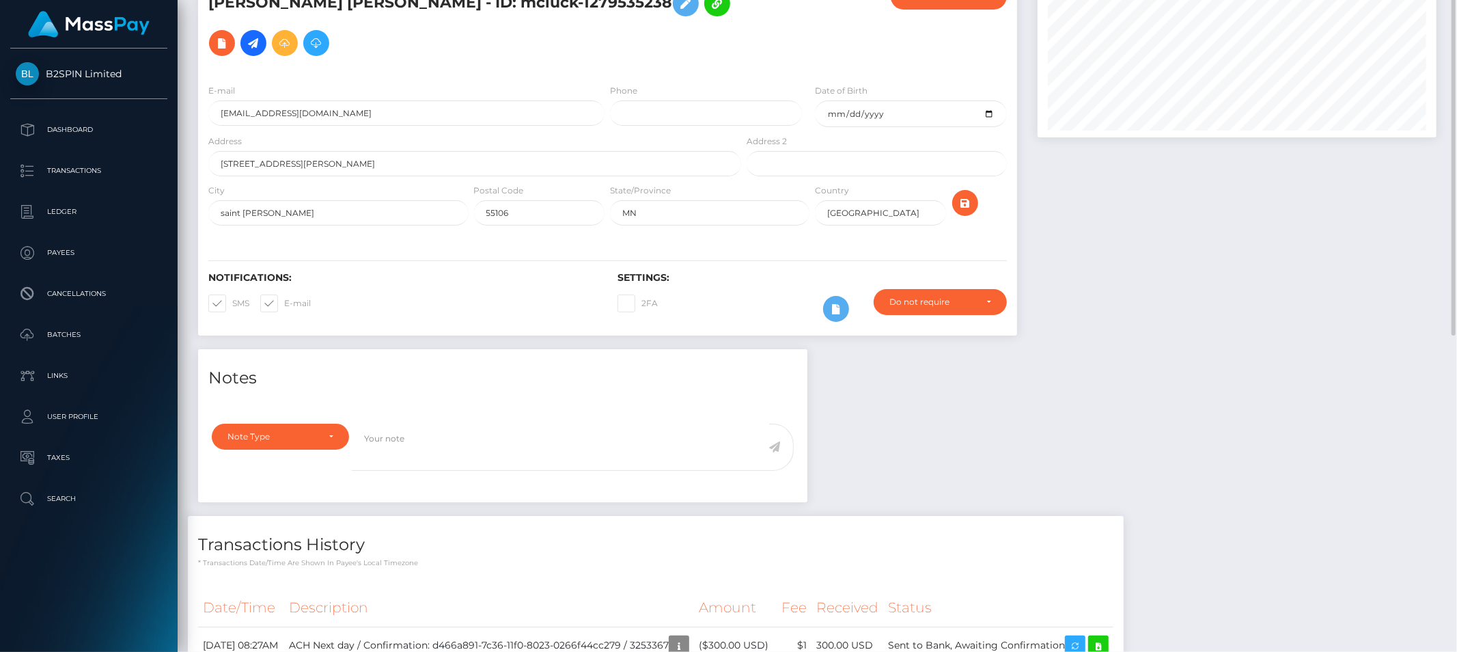
scroll to position [0, 0]
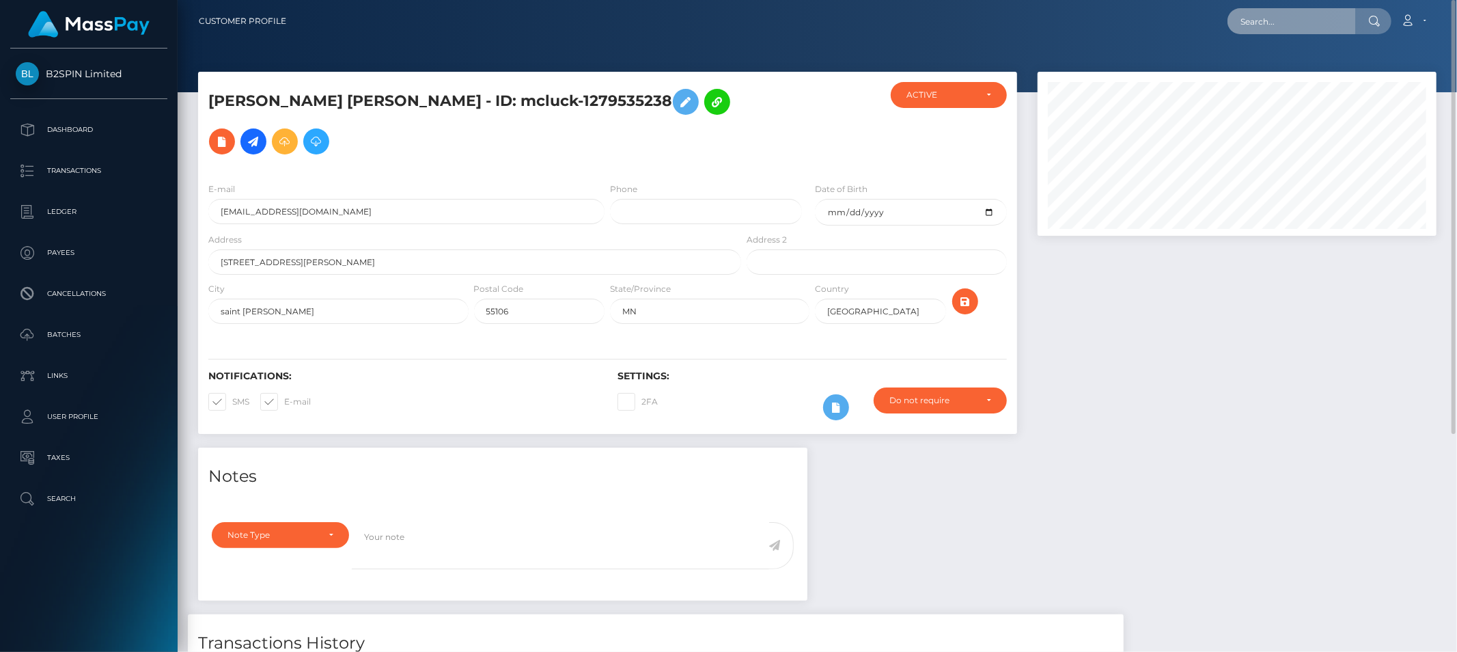
click at [1283, 25] on input "text" at bounding box center [1292, 21] width 128 height 26
paste input "3265538"
click at [1300, 22] on input "3265538" at bounding box center [1292, 21] width 128 height 26
paste input "b69ce0d8-4b1d-40e5-949a-9576b0d70edf"
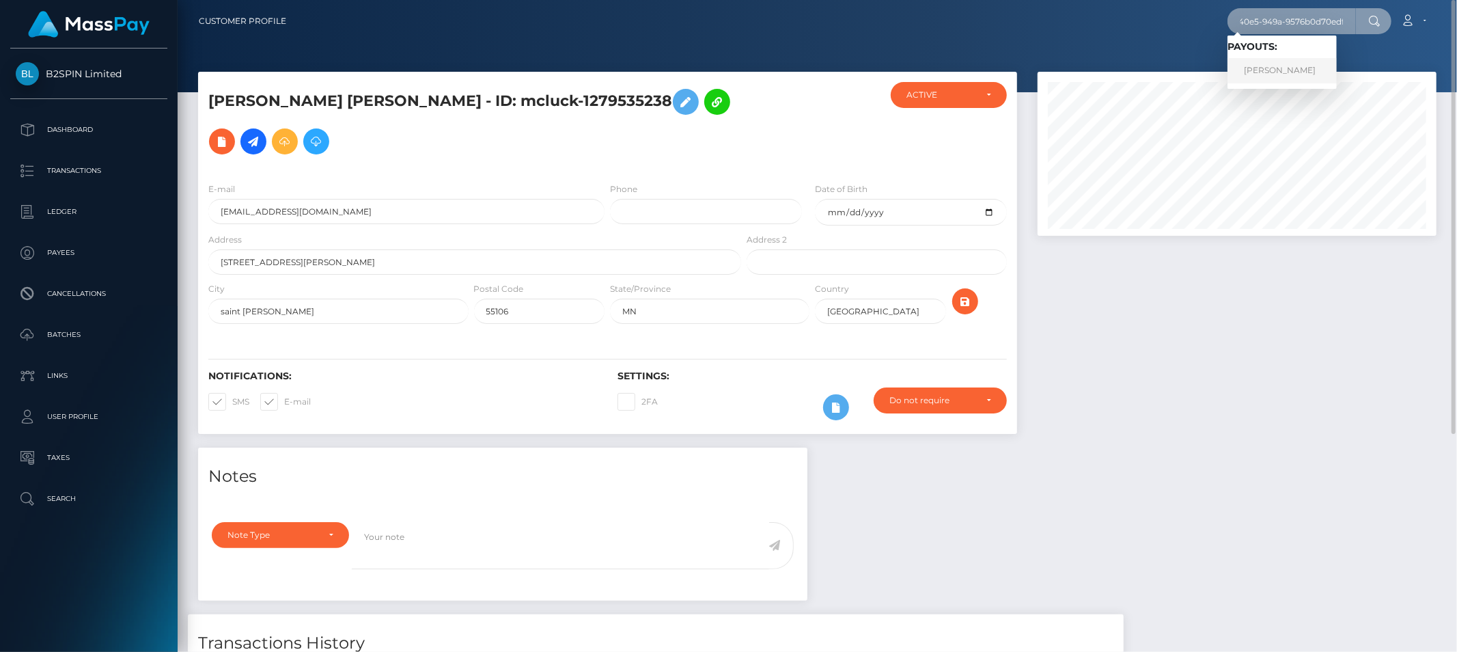
type input "b69ce0d8-4b1d-40e5-949a-9576b0d70edf"
drag, startPoint x: 1282, startPoint y: 64, endPoint x: 1279, endPoint y: 76, distance: 12.8
click at [1282, 64] on link "AMY NICHOLE ANDREWS" at bounding box center [1282, 70] width 109 height 25
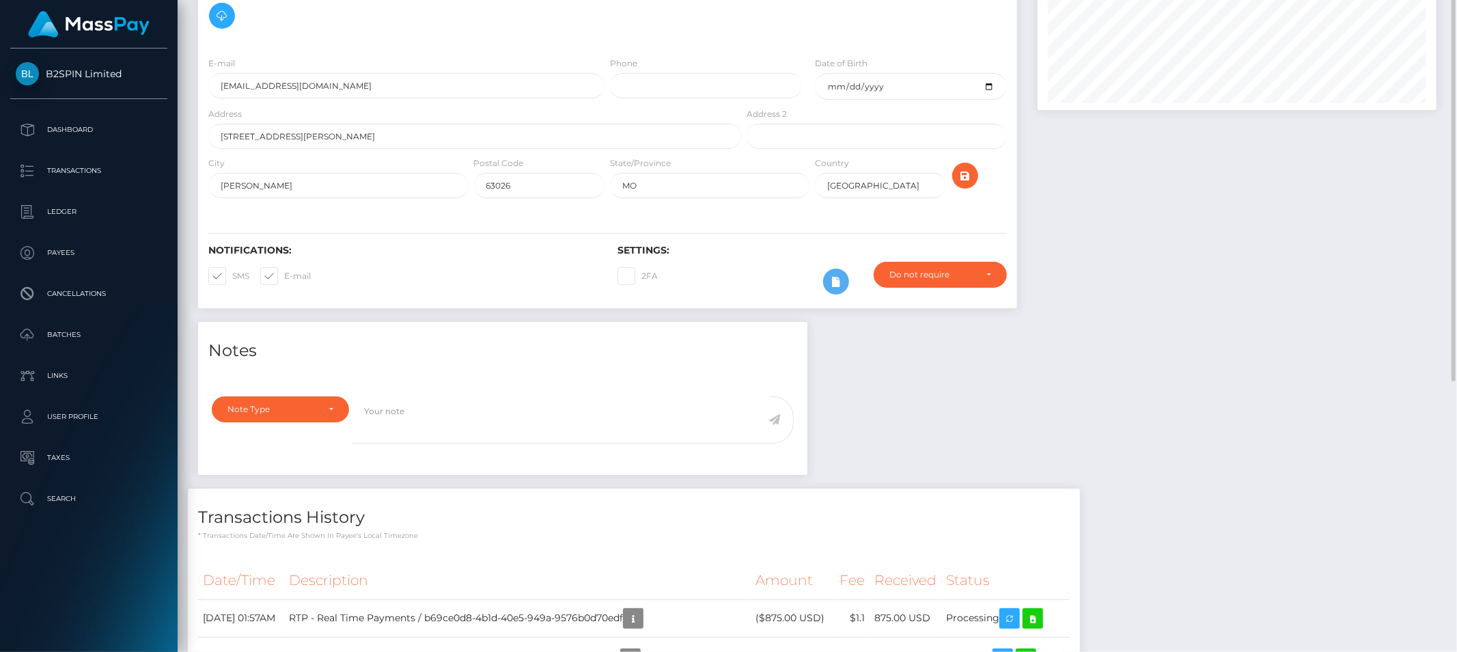
scroll to position [76, 0]
